Goal: Check status: Check status

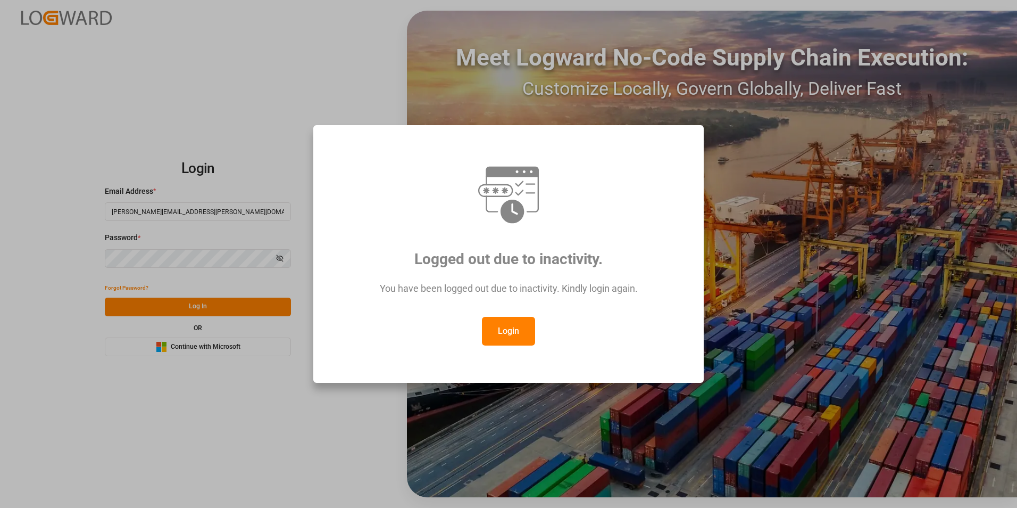
click at [518, 331] on button "Login" at bounding box center [508, 331] width 53 height 29
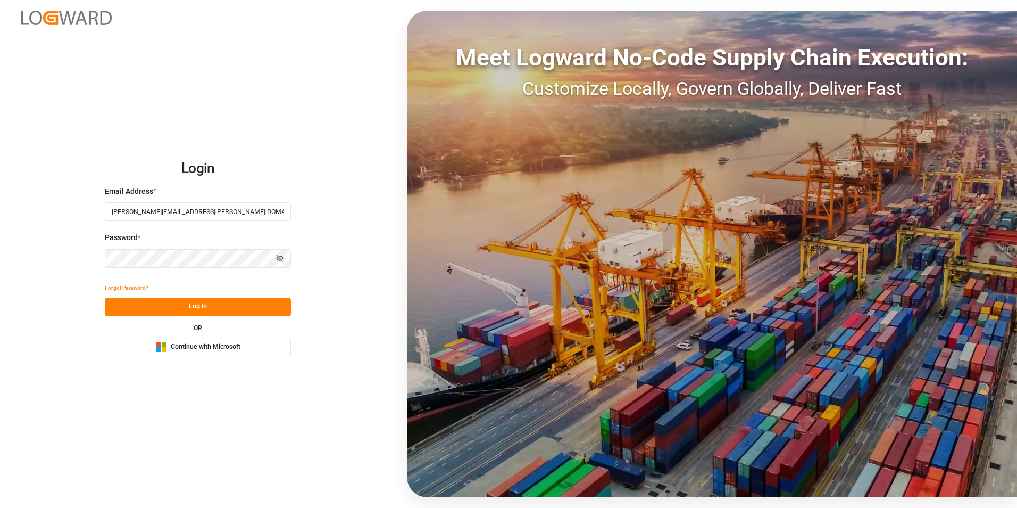
click at [195, 306] on button "Log In" at bounding box center [198, 306] width 186 height 19
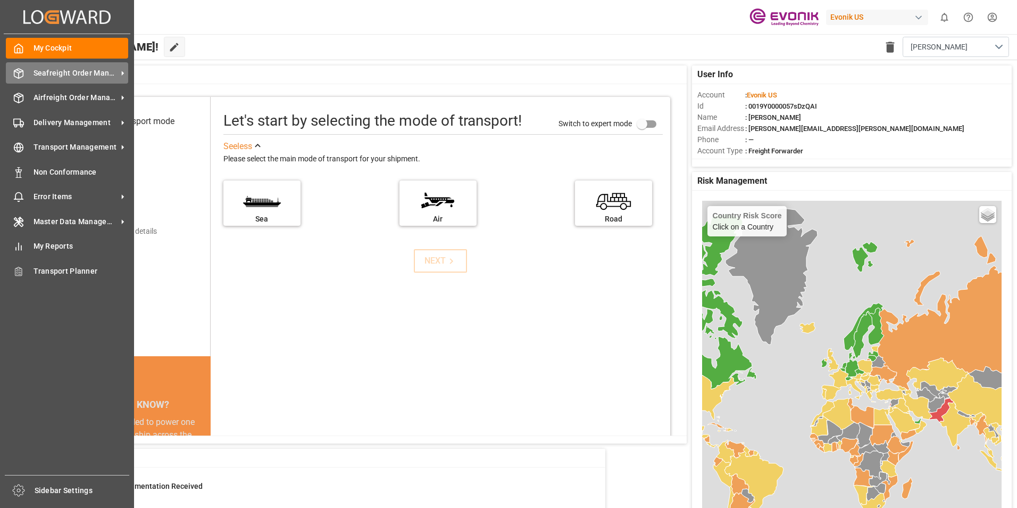
click at [42, 72] on span "Seafreight Order Management" at bounding box center [76, 73] width 84 height 11
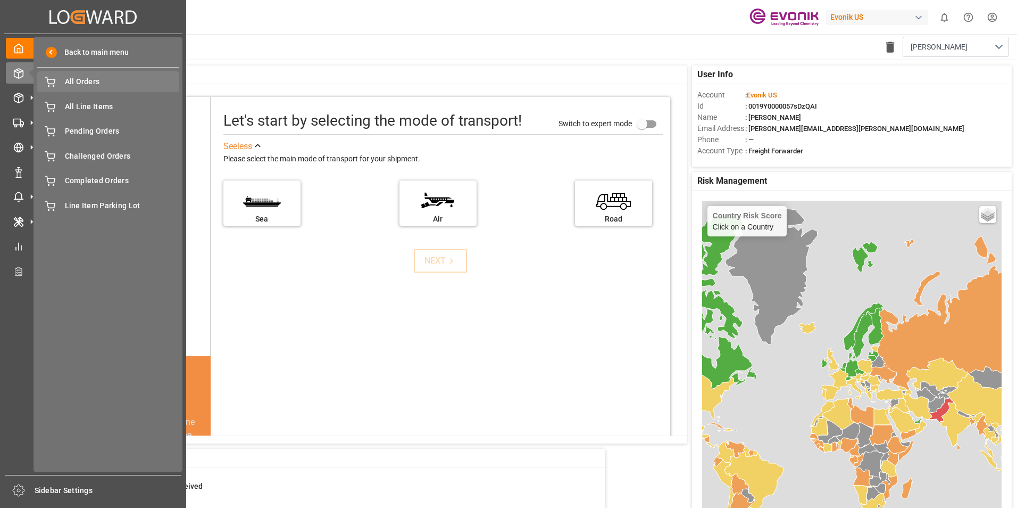
click at [73, 81] on span "All Orders" at bounding box center [122, 81] width 114 height 11
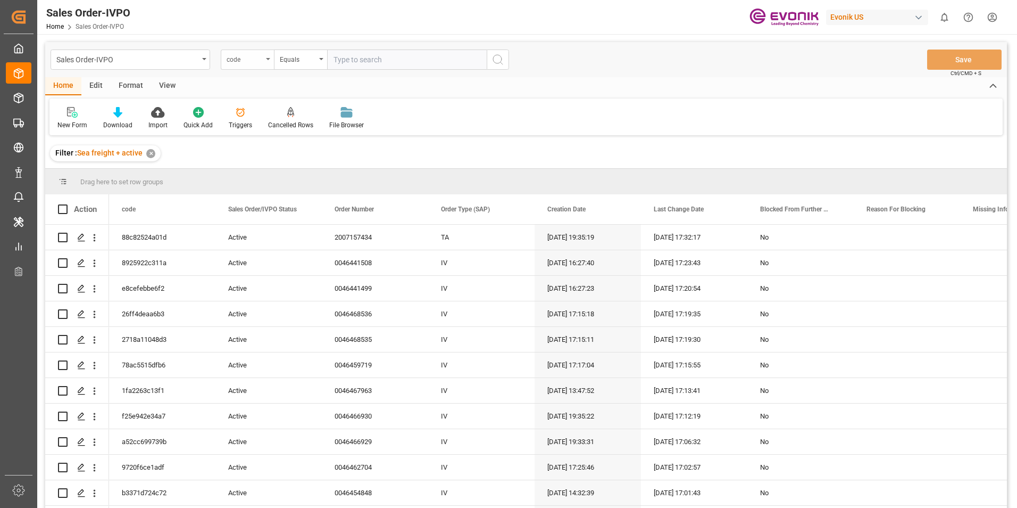
click at [254, 56] on div "code" at bounding box center [245, 58] width 36 height 12
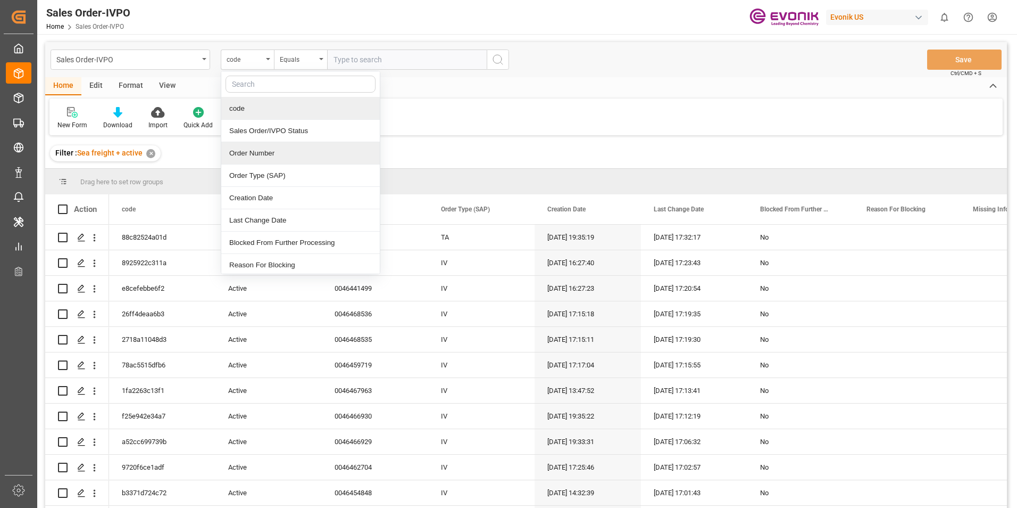
click at [263, 151] on div "Order Number" at bounding box center [300, 153] width 159 height 22
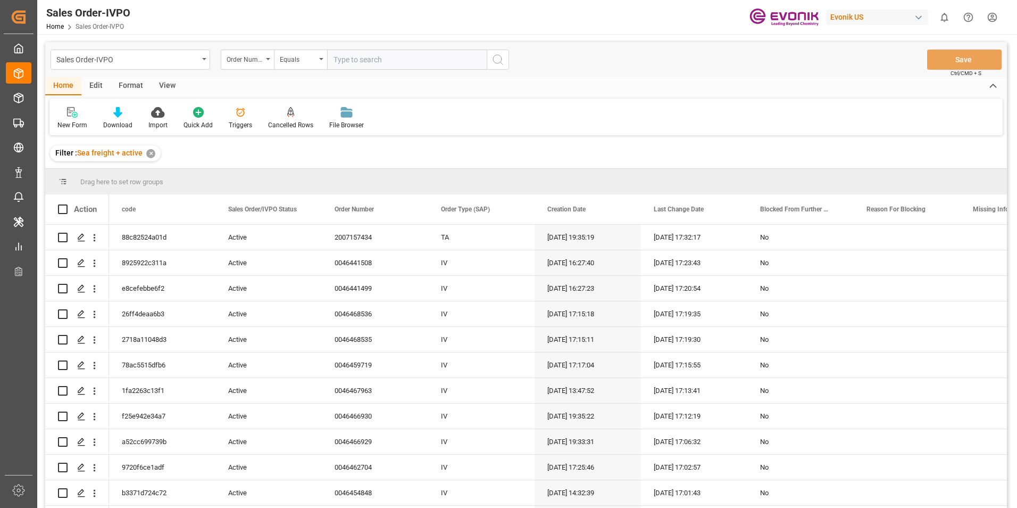
click at [363, 55] on input "text" at bounding box center [407, 59] width 160 height 20
paste input "2007157461"
type input "2007157461"
click at [501, 61] on icon "search button" at bounding box center [498, 59] width 13 height 13
